Goal: Information Seeking & Learning: Learn about a topic

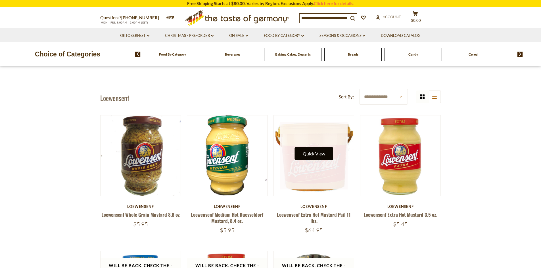
click at [301, 150] on button "Quick View" at bounding box center [314, 153] width 38 height 13
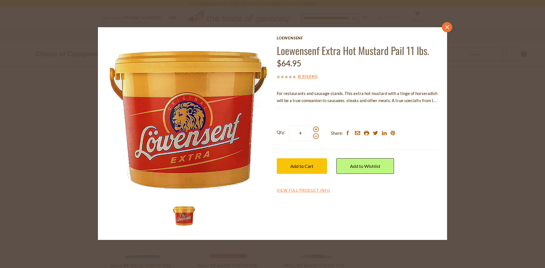
click at [443, 27] on link "close" at bounding box center [447, 27] width 10 height 10
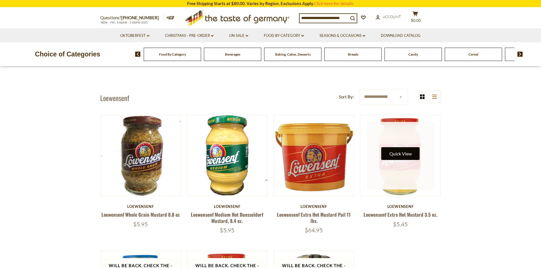
click at [403, 152] on button "Quick View" at bounding box center [400, 153] width 38 height 13
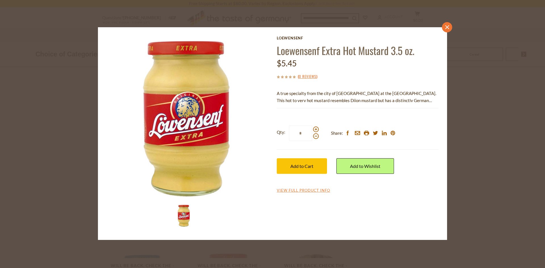
click at [446, 28] on icon "close" at bounding box center [447, 27] width 4 height 4
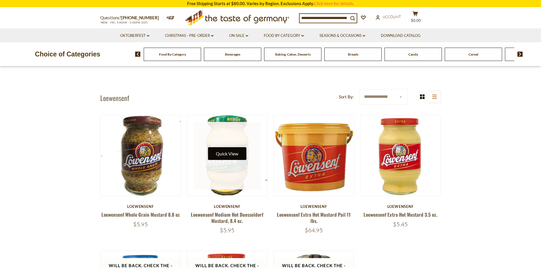
click at [222, 152] on button "Quick View" at bounding box center [227, 153] width 38 height 13
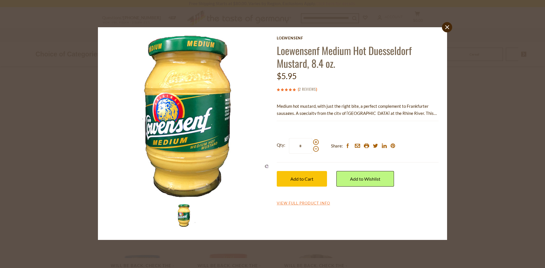
click at [306, 91] on link "2 Reviews" at bounding box center [307, 89] width 17 height 6
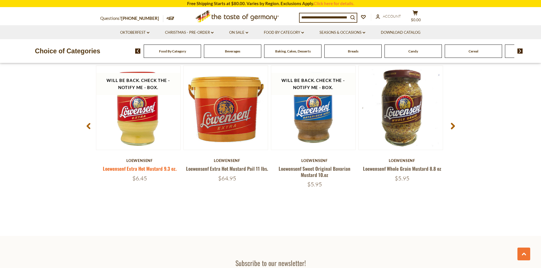
scroll to position [1067, 0]
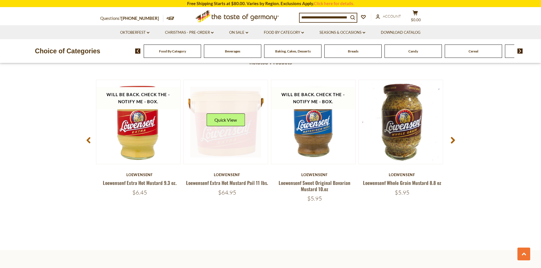
click at [224, 102] on link at bounding box center [225, 122] width 71 height 71
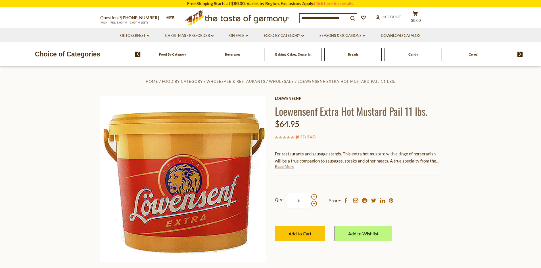
click at [291, 166] on link "Read More" at bounding box center [284, 167] width 19 height 6
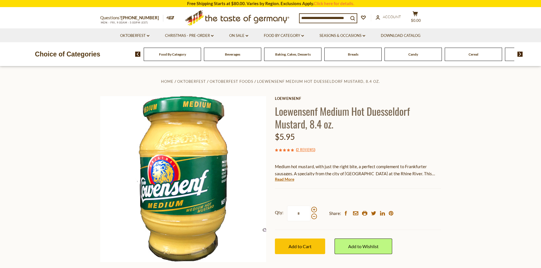
click at [17, 3] on section "Free Shipping Starts at $80.00. Varies by Region. Exclusions Apply. Click here …" at bounding box center [270, 3] width 541 height 7
